Goal: Register for event/course

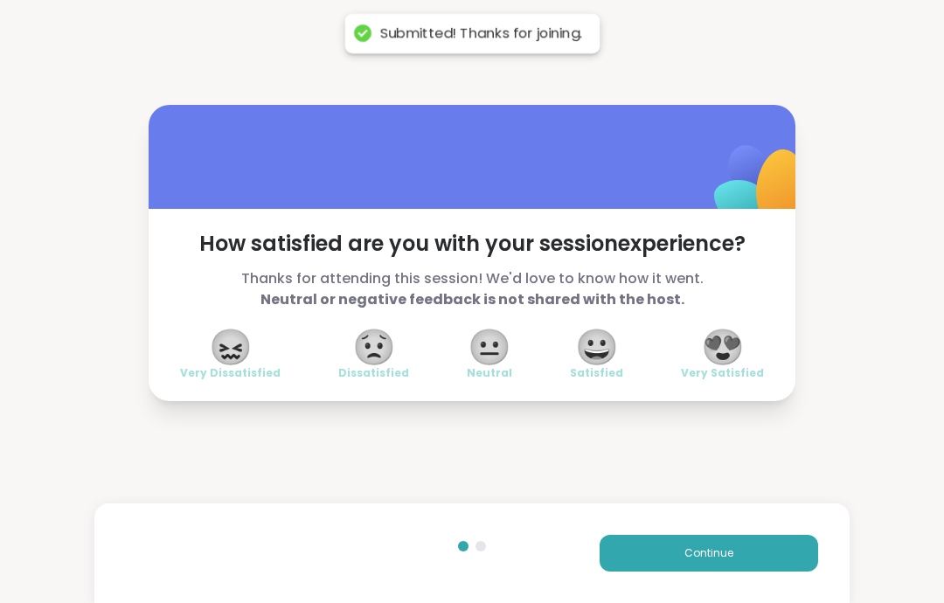
click at [709, 556] on span "Continue" at bounding box center [708, 553] width 49 height 16
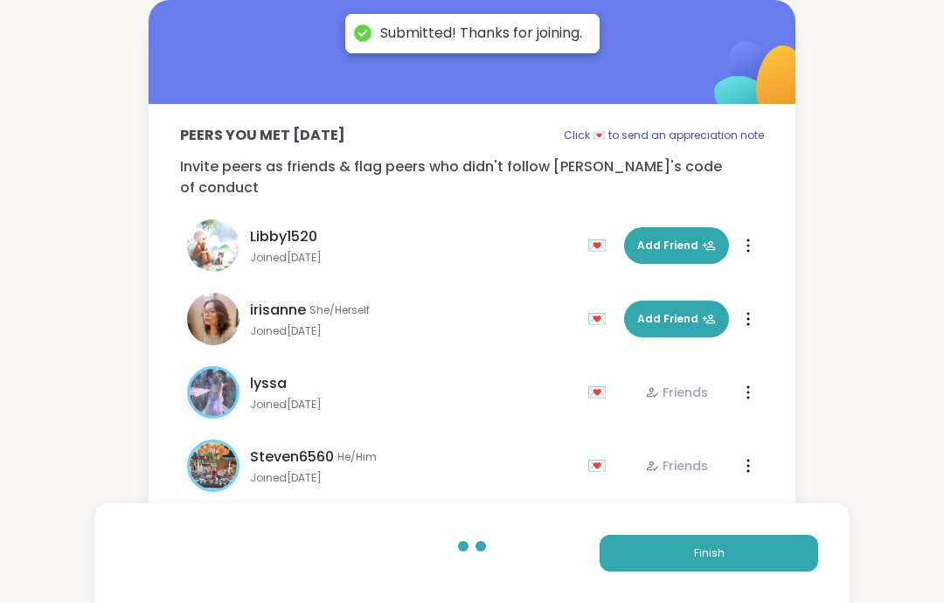
click at [766, 553] on button "Finish" at bounding box center [708, 553] width 218 height 37
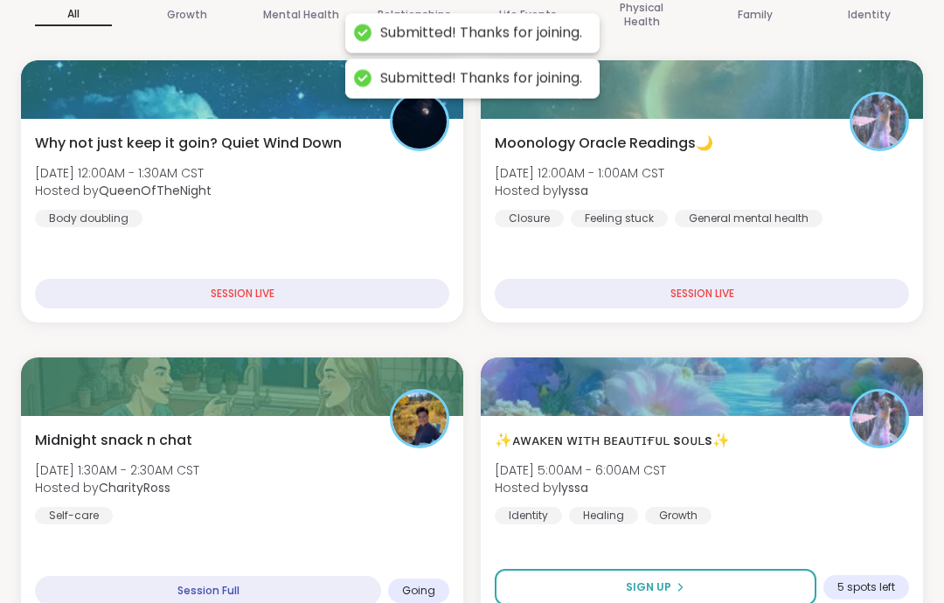
scroll to position [258, 0]
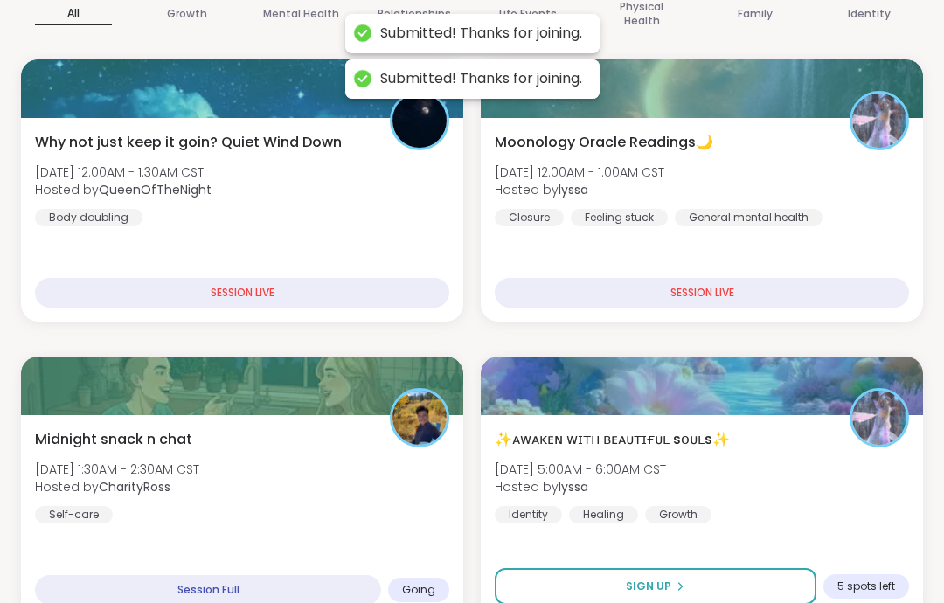
click at [391, 527] on div "Midnight snack n chat [DATE] 1:30AM - 2:30AM CST Hosted by CharityRoss Self-car…" at bounding box center [242, 517] width 442 height 204
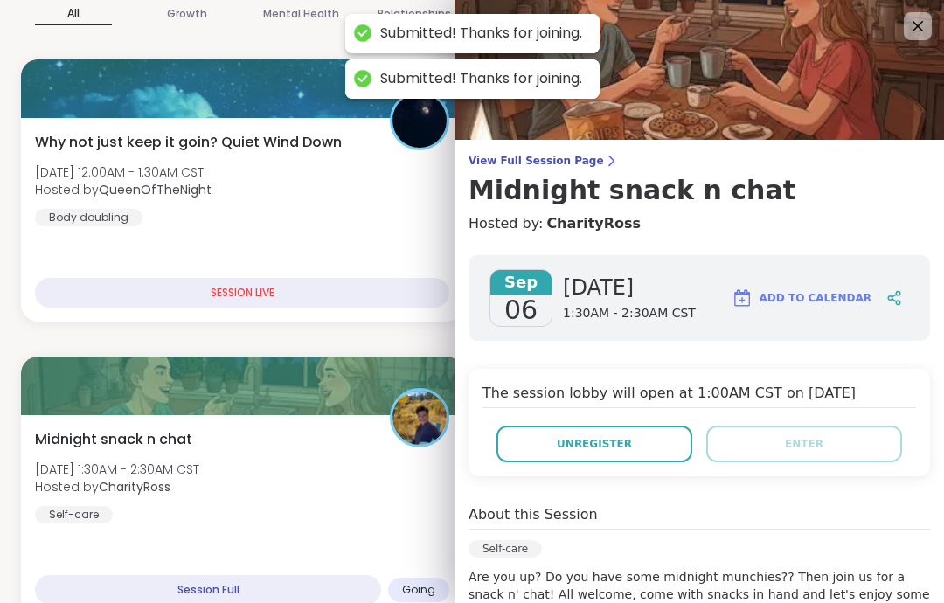
scroll to position [0, 0]
click at [933, 23] on img at bounding box center [698, 70] width 489 height 140
click at [911, 35] on icon at bounding box center [917, 26] width 21 height 21
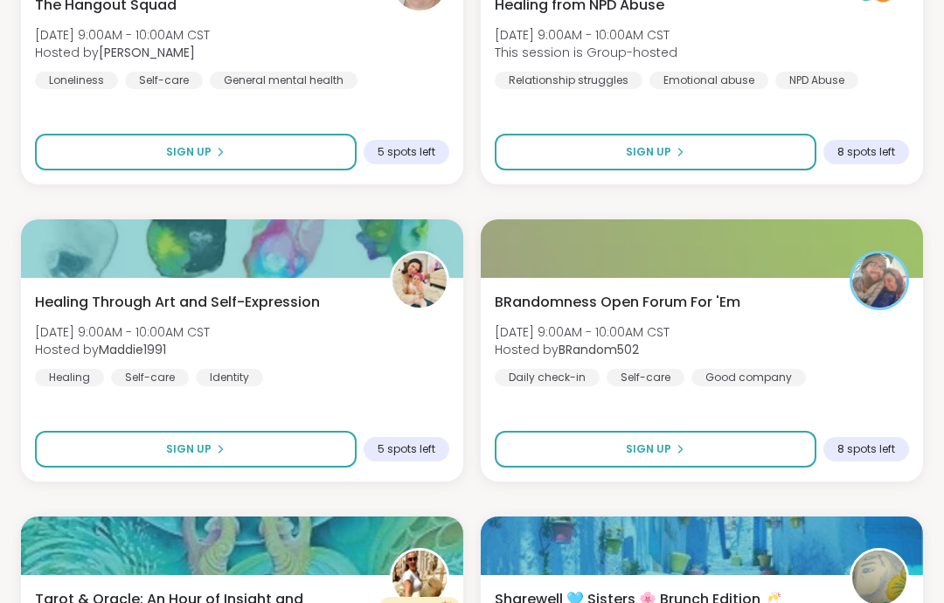
scroll to position [1583, 0]
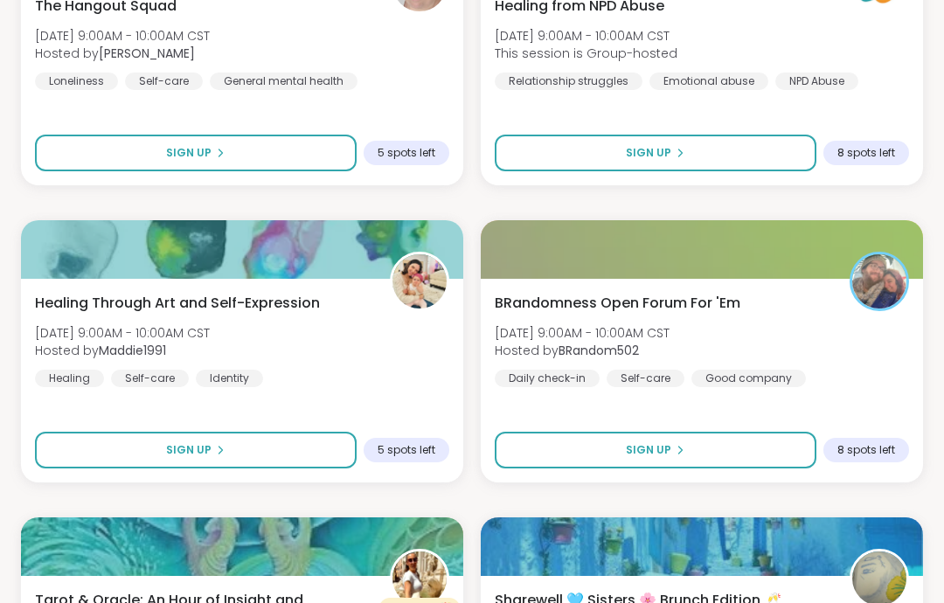
click at [807, 452] on button "Sign Up" at bounding box center [656, 450] width 322 height 37
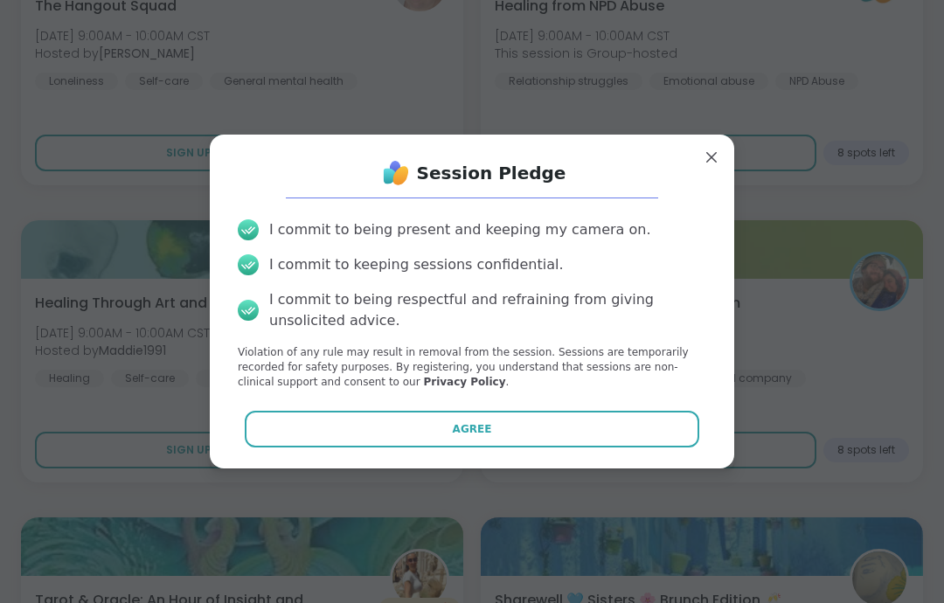
click at [684, 442] on button "Agree" at bounding box center [472, 429] width 455 height 37
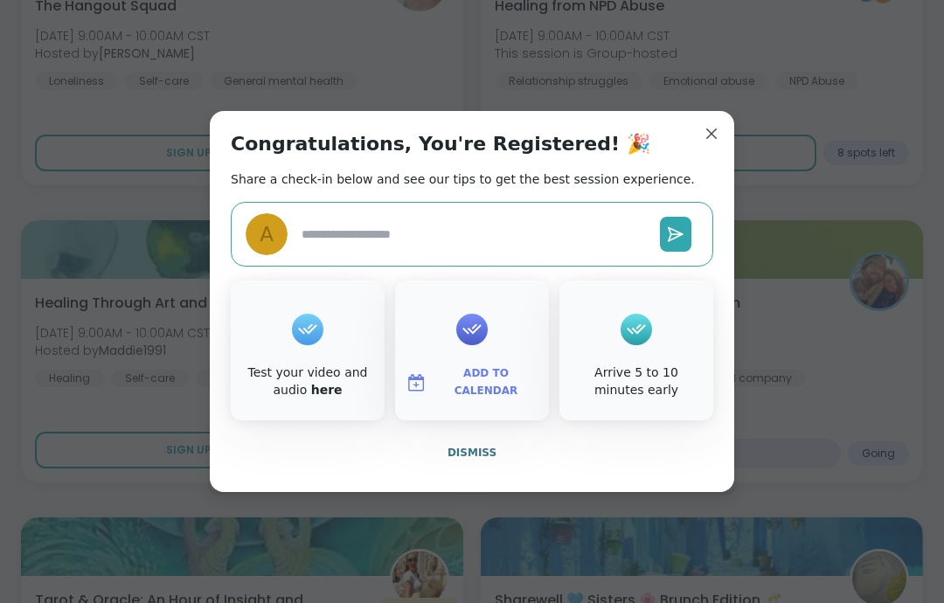
click at [689, 467] on button "Dismiss" at bounding box center [472, 452] width 482 height 37
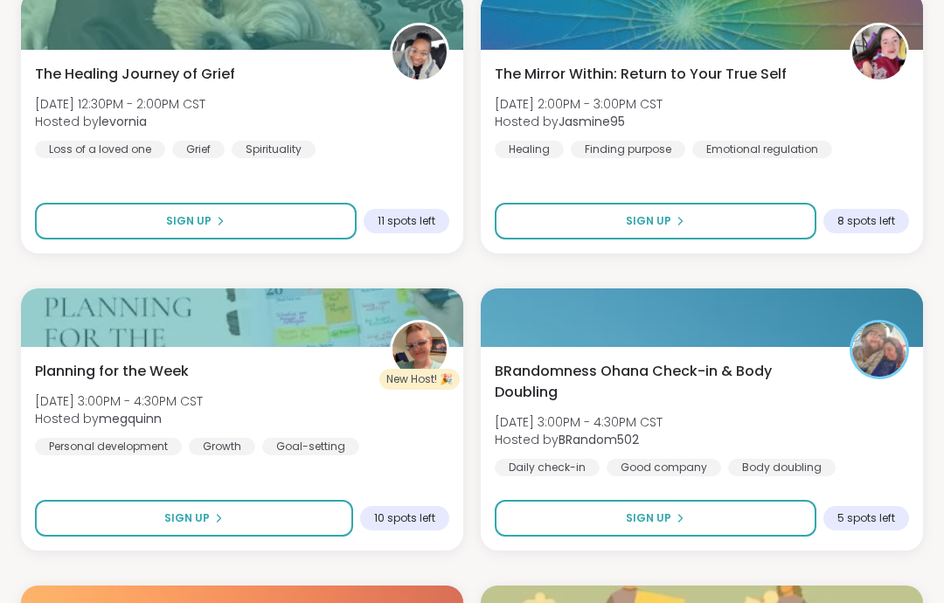
scroll to position [3013, 0]
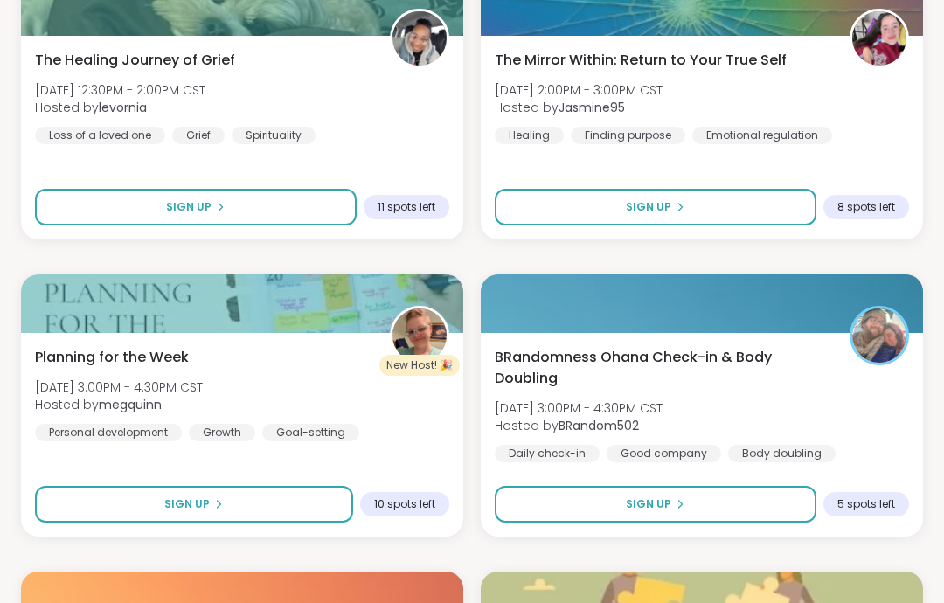
click at [787, 500] on button "Sign Up" at bounding box center [656, 505] width 322 height 37
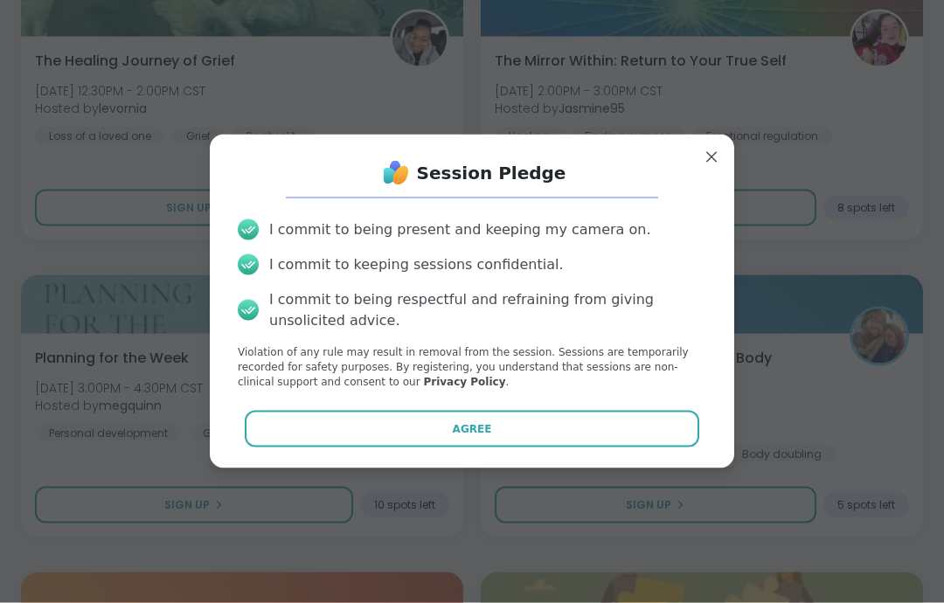
scroll to position [3014, 0]
click at [693, 447] on button "Agree" at bounding box center [472, 429] width 455 height 37
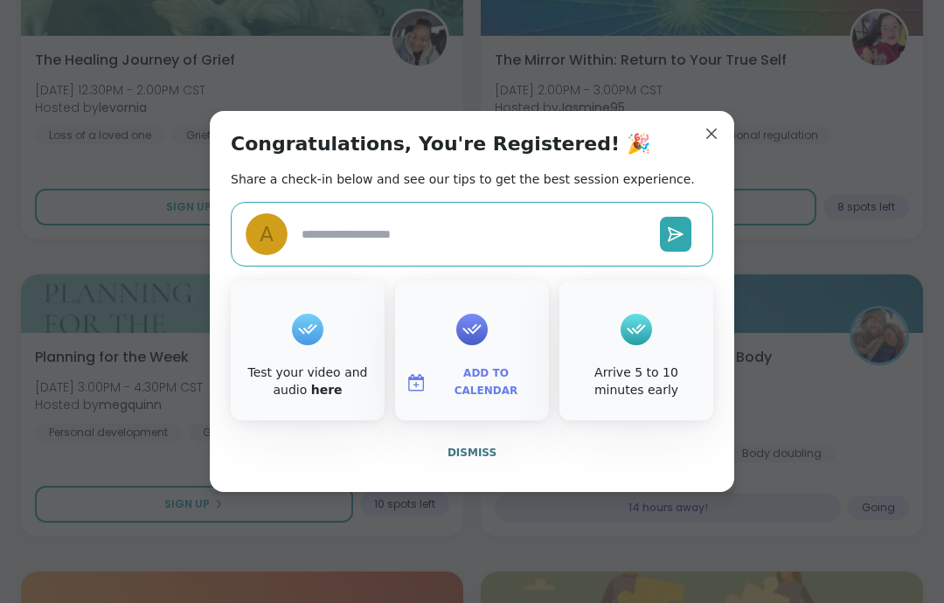
type textarea "*"
click at [669, 492] on div "Congratulations, You're Registered! 🎉 Share a check-in below and see our tips t…" at bounding box center [472, 301] width 524 height 381
click at [703, 471] on button "Dismiss" at bounding box center [472, 452] width 482 height 37
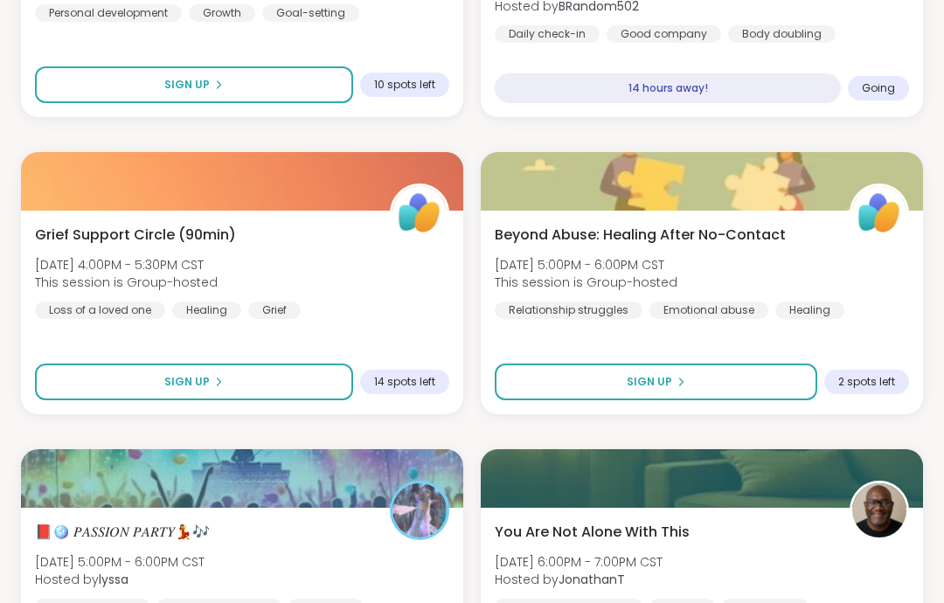
scroll to position [3672, 0]
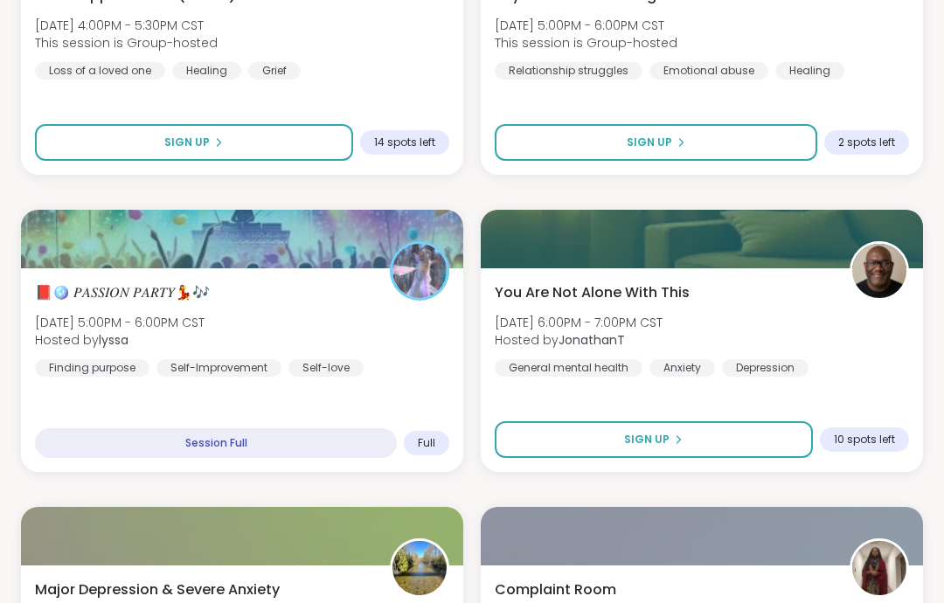
click at [302, 350] on div "📕🪩 𝑃𝐴𝑆𝑆𝐼𝑂𝑁 𝑃𝐴𝑅𝑇𝑌💃🎶 Sat, Sep 06 | 5:00PM - 6:00PM CST Hosted by lyssa Finding pu…" at bounding box center [242, 330] width 414 height 94
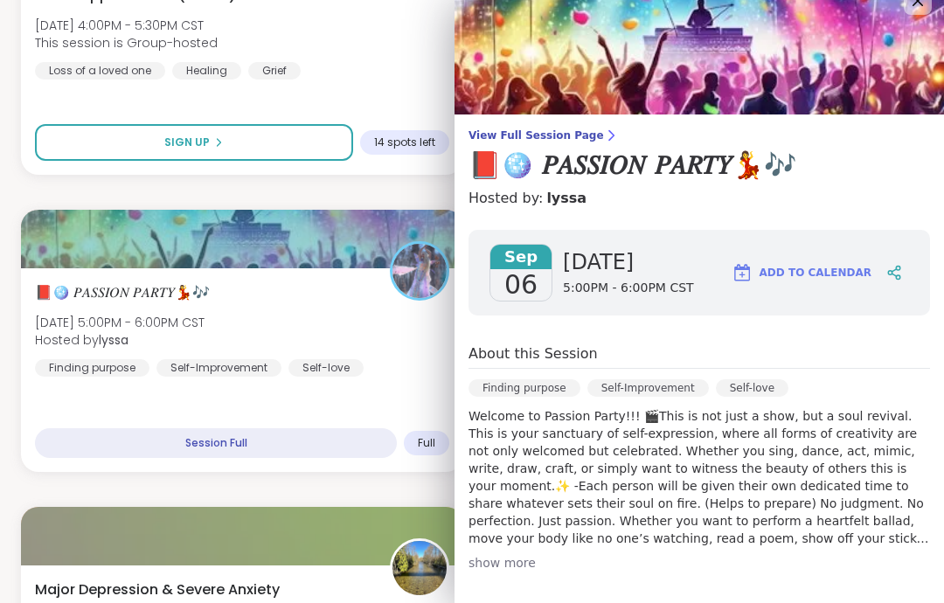
scroll to position [25, 0]
click at [882, 549] on div "About this Session Finding purpose Self-Improvement Self-love show more" at bounding box center [698, 457] width 461 height 228
click at [855, 538] on p "Welcome to Passion Party!!! 🎬This is not just a show, but a soul revival. This …" at bounding box center [698, 477] width 461 height 140
click at [863, 556] on div "show more" at bounding box center [698, 562] width 461 height 17
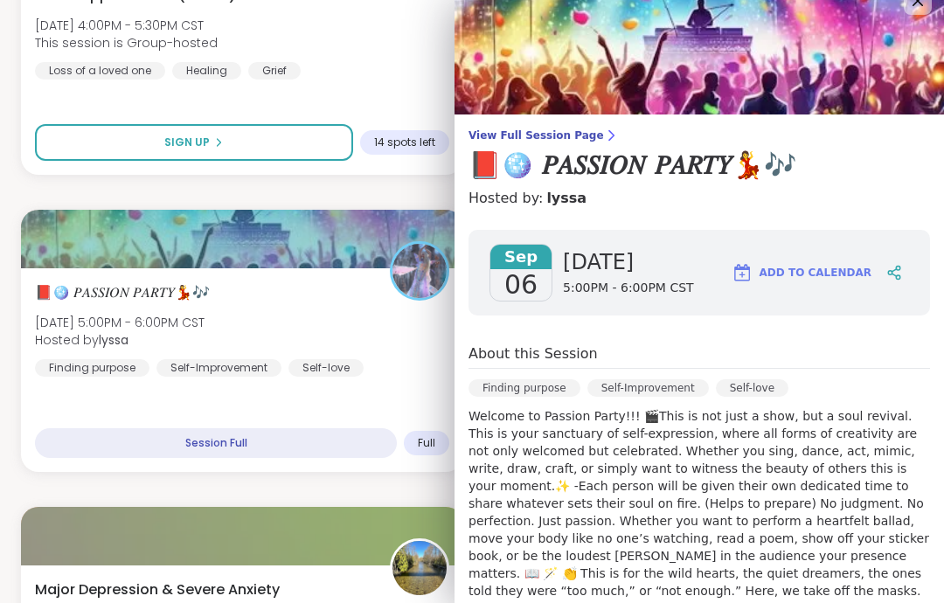
click at [883, 569] on p "Welcome to Passion Party!!! 🎬This is not just a show, but a soul revival. This …" at bounding box center [698, 529] width 461 height 245
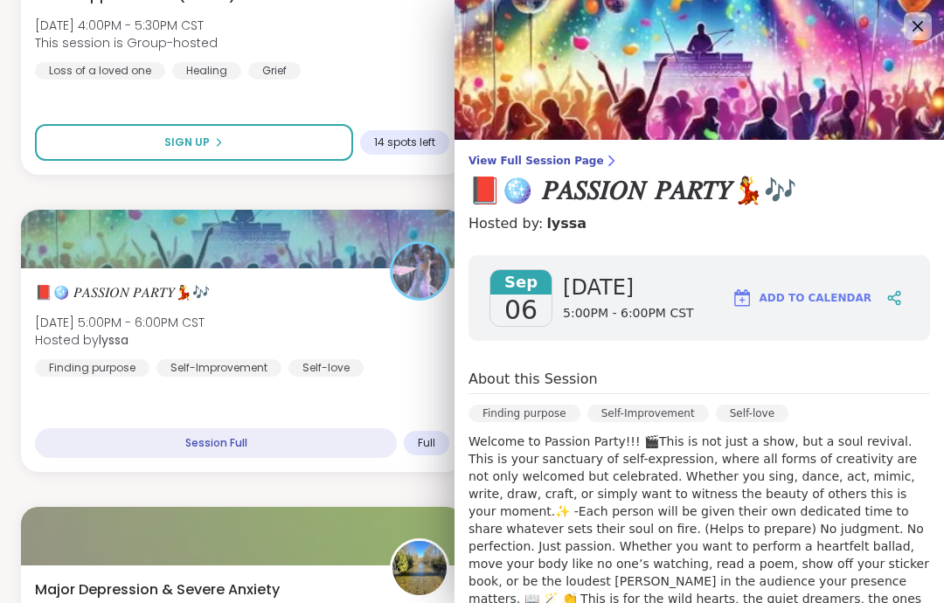
scroll to position [0, 0]
click at [927, 52] on img at bounding box center [698, 70] width 489 height 140
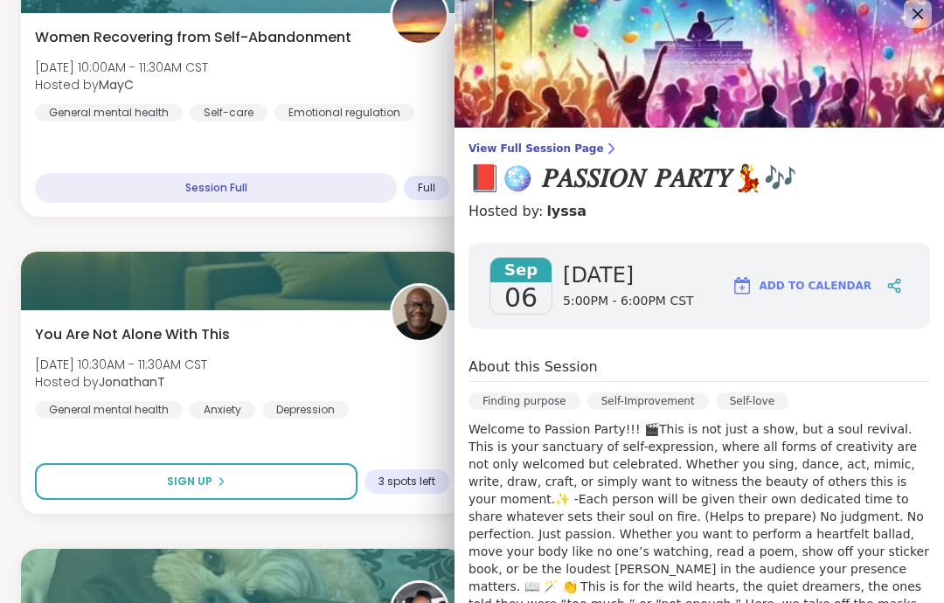
scroll to position [10, 0]
